Goal: Check status: Check status

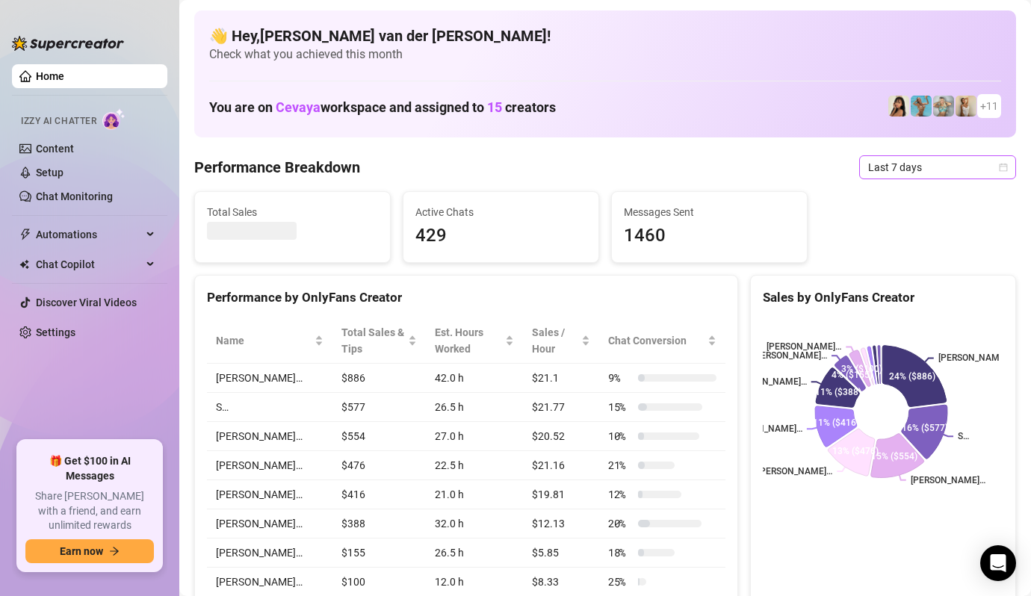
click at [999, 165] on icon "calendar" at bounding box center [1003, 167] width 9 height 9
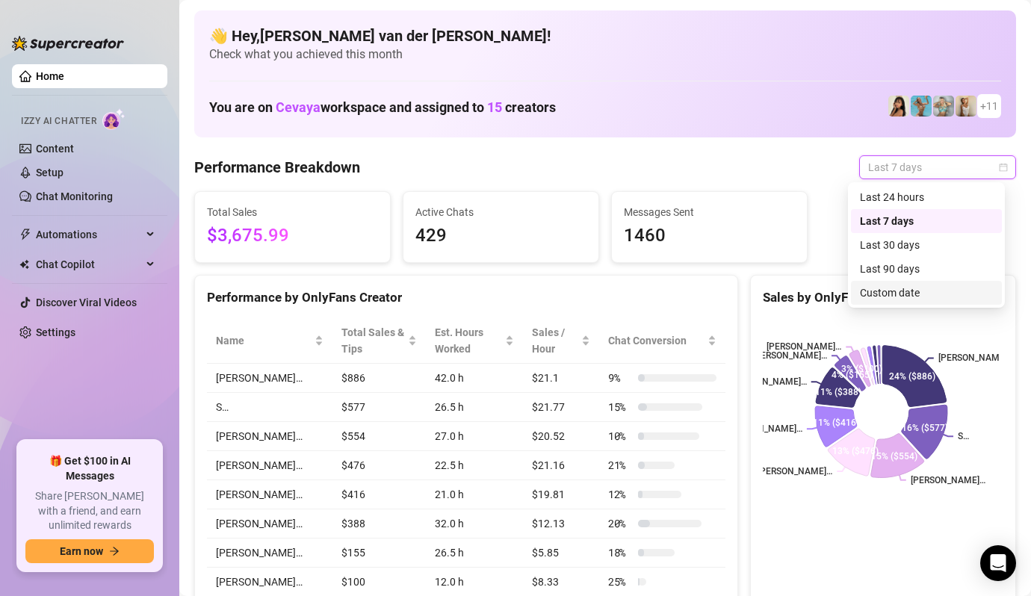
click at [915, 291] on div "Custom date" at bounding box center [926, 293] width 133 height 16
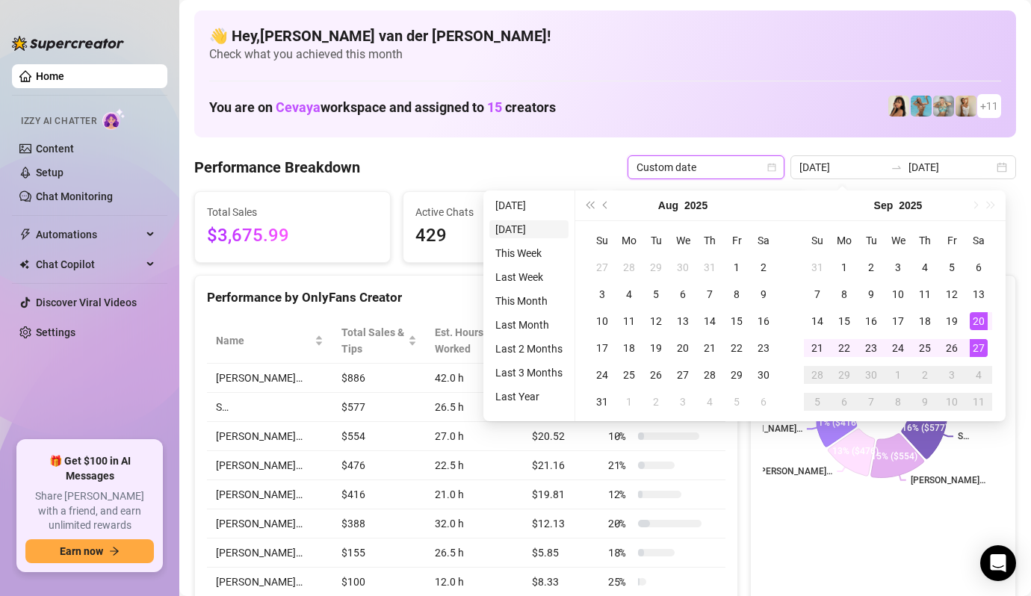
type input "[DATE]"
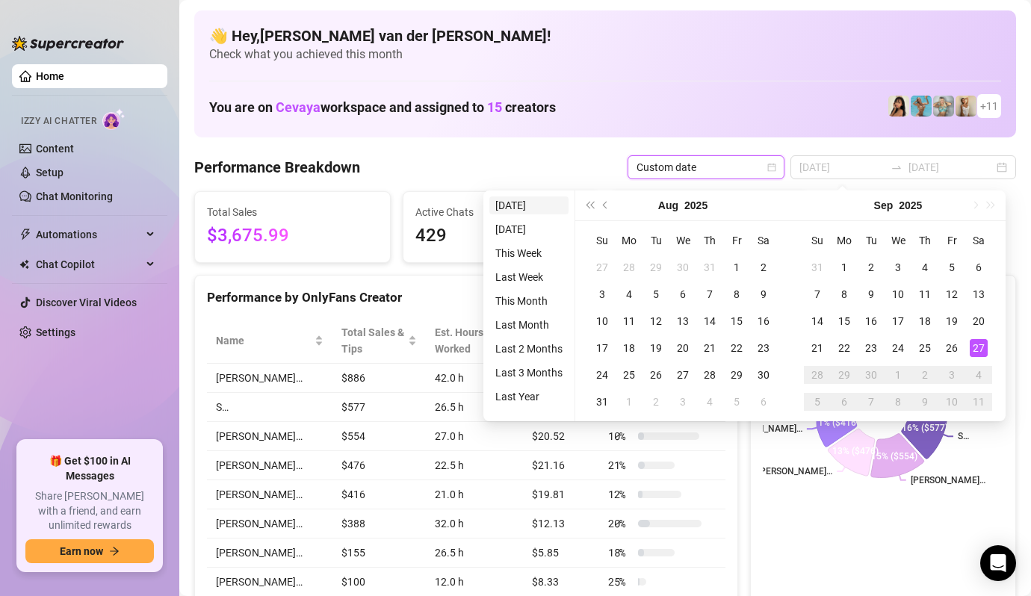
click at [531, 206] on li "[DATE]" at bounding box center [528, 205] width 79 height 18
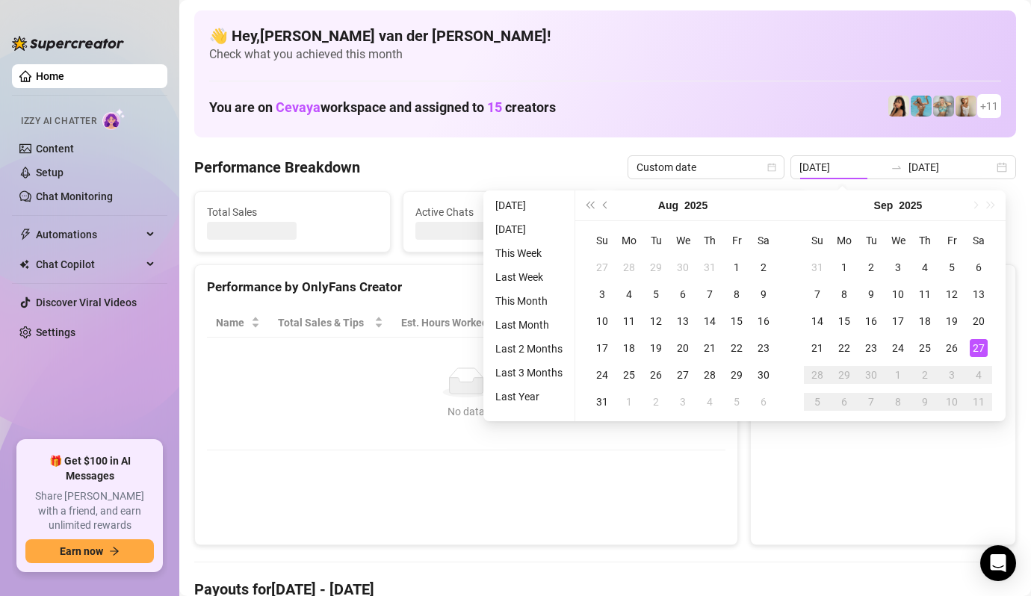
type input "[DATE]"
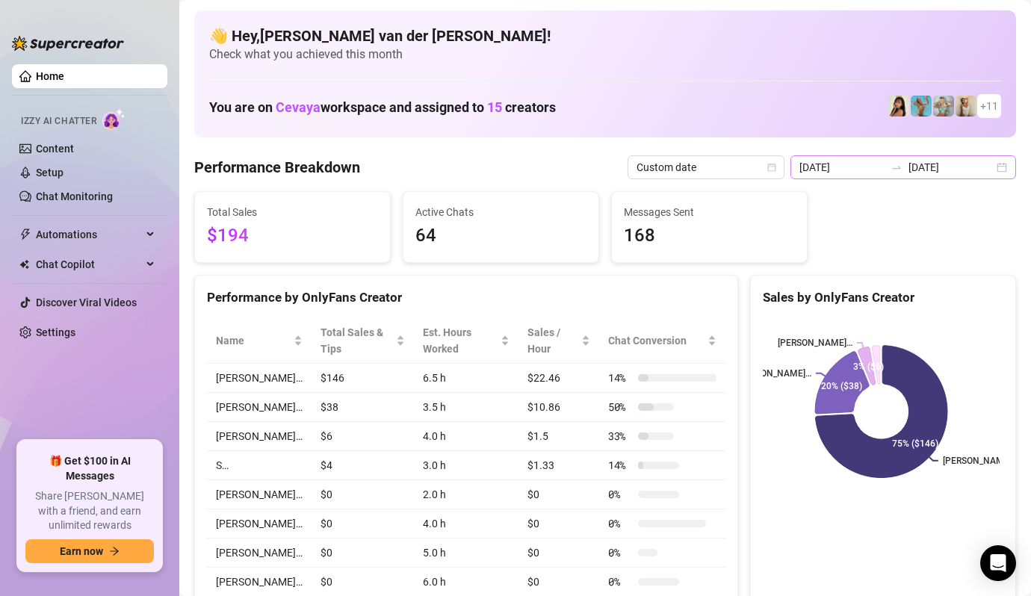
click at [990, 172] on div "[DATE] [DATE]" at bounding box center [903, 167] width 226 height 24
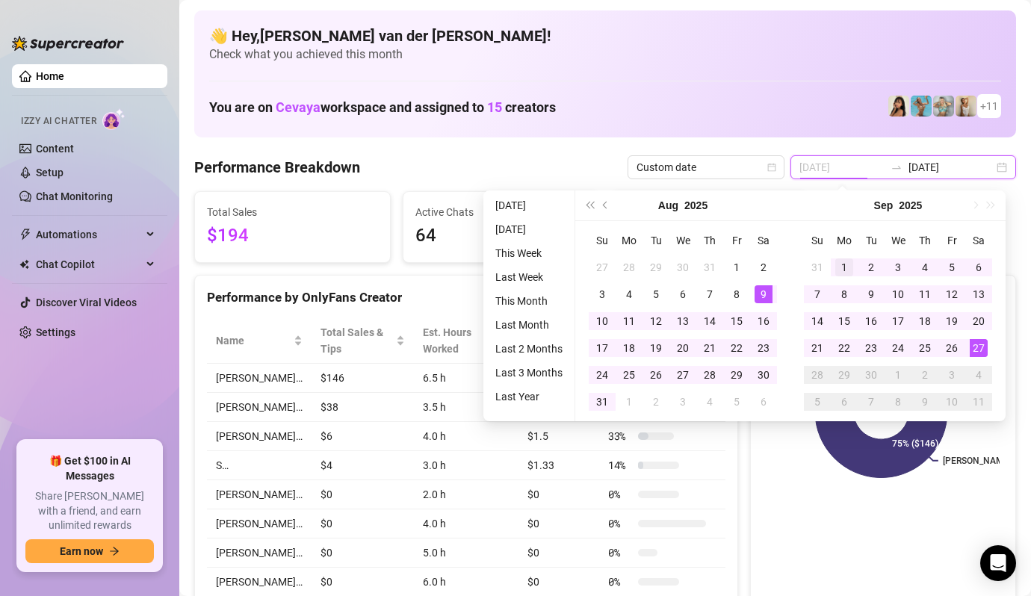
type input "[DATE]"
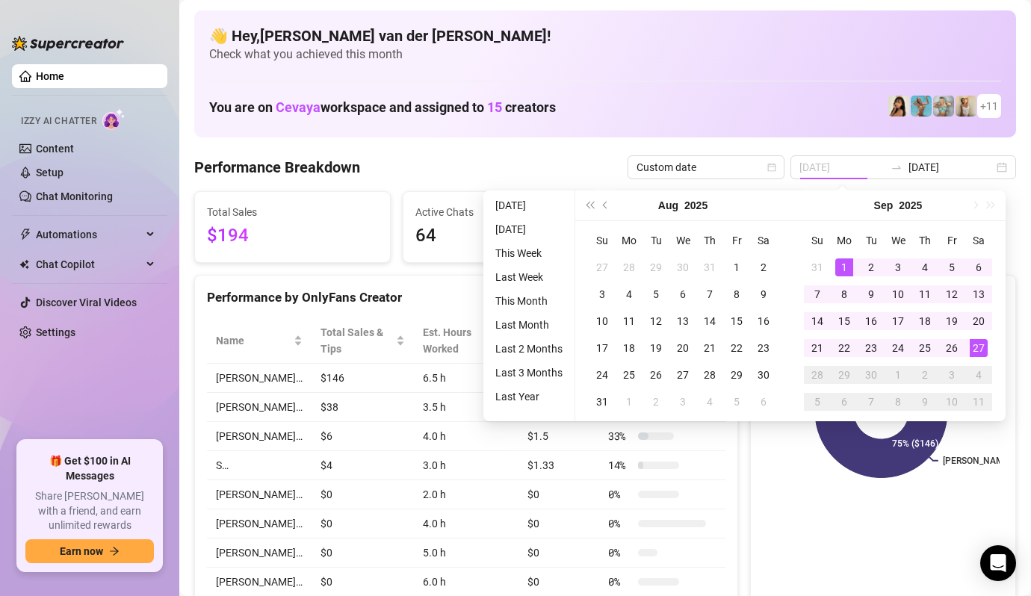
click at [840, 264] on div "1" at bounding box center [844, 267] width 18 height 18
type input "[DATE]"
click at [979, 345] on div "27" at bounding box center [979, 348] width 18 height 18
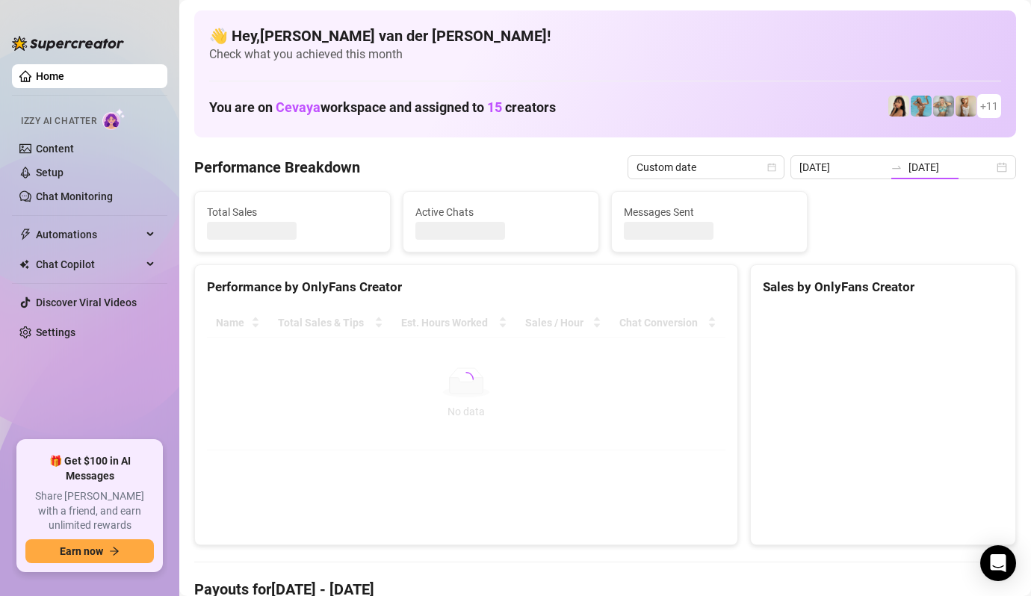
type input "[DATE]"
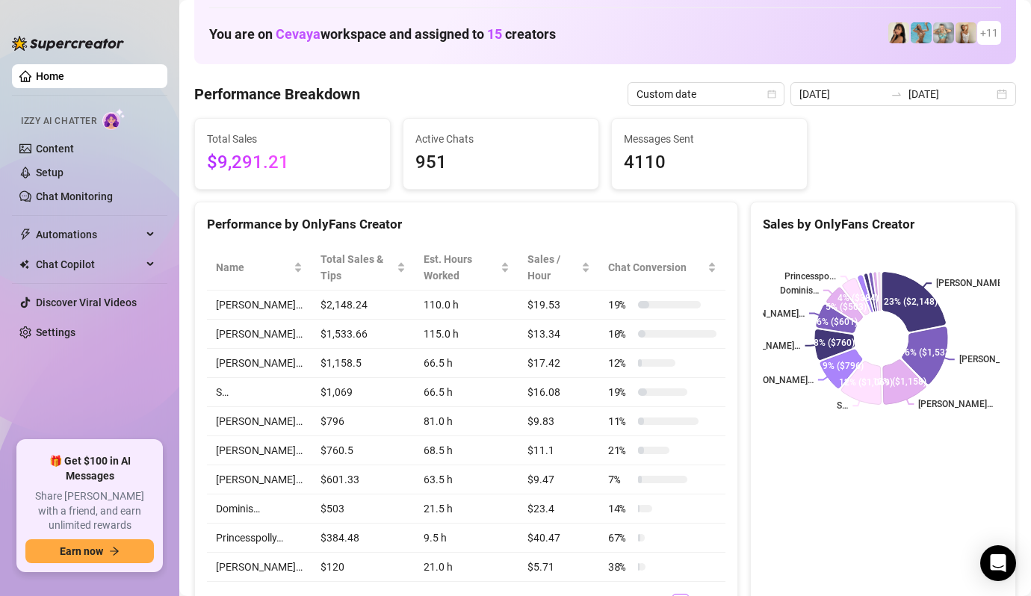
scroll to position [106, 0]
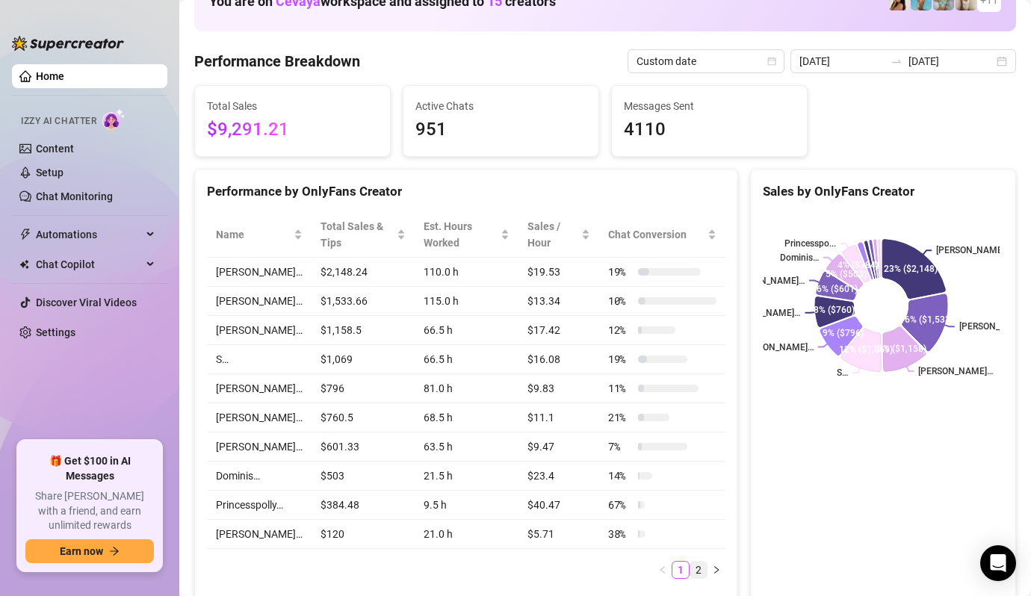
click at [693, 569] on link "2" at bounding box center [698, 570] width 16 height 16
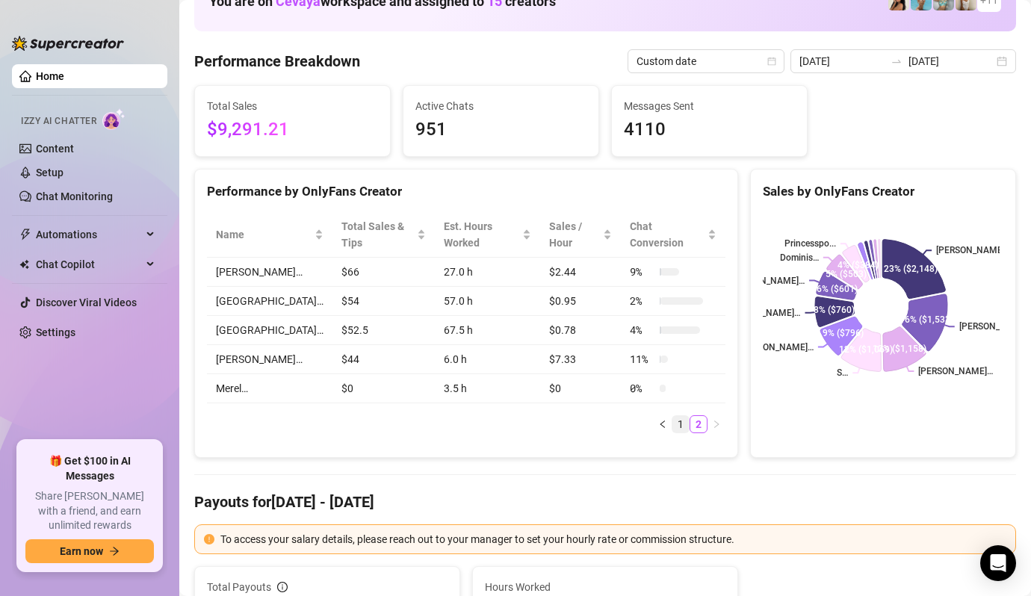
click at [672, 416] on link "1" at bounding box center [680, 424] width 16 height 16
